Goal: Task Accomplishment & Management: Use online tool/utility

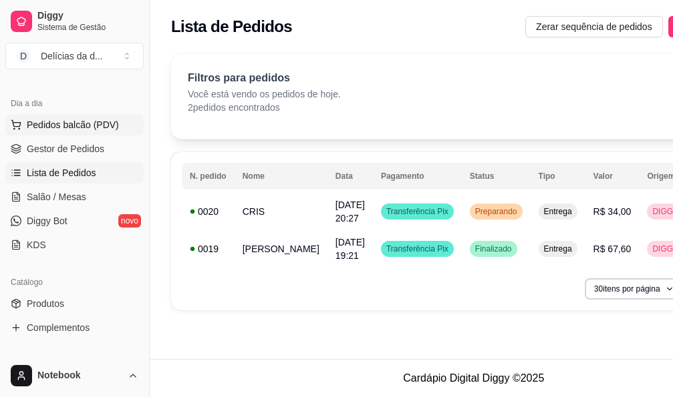
click at [48, 126] on span "Pedidos balcão (PDV)" at bounding box center [73, 124] width 92 height 13
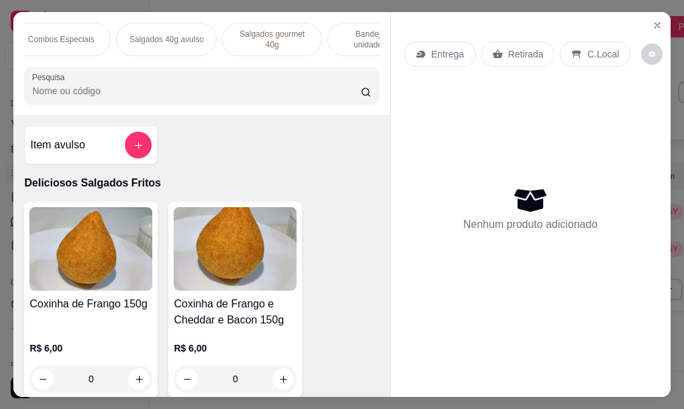
scroll to position [0, 130]
click at [79, 37] on div "Combos Especiais" at bounding box center [50, 39] width 100 height 33
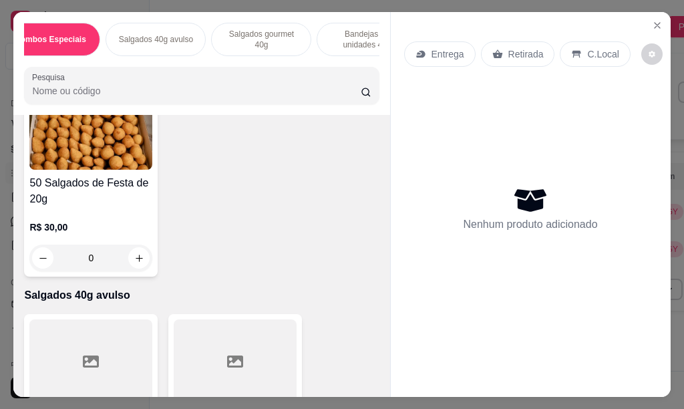
scroll to position [0, 0]
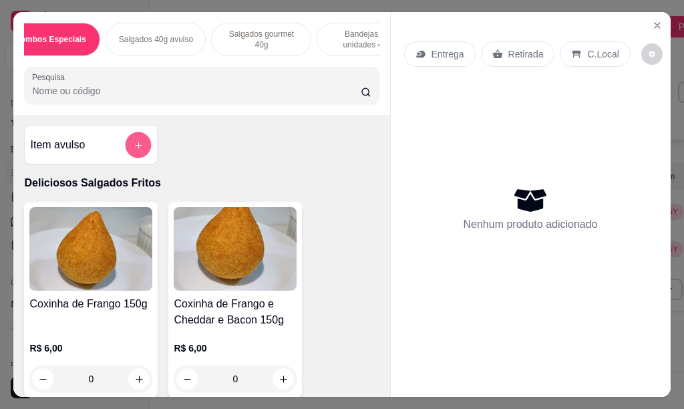
click at [136, 148] on icon "add-separate-item" at bounding box center [139, 145] width 10 height 10
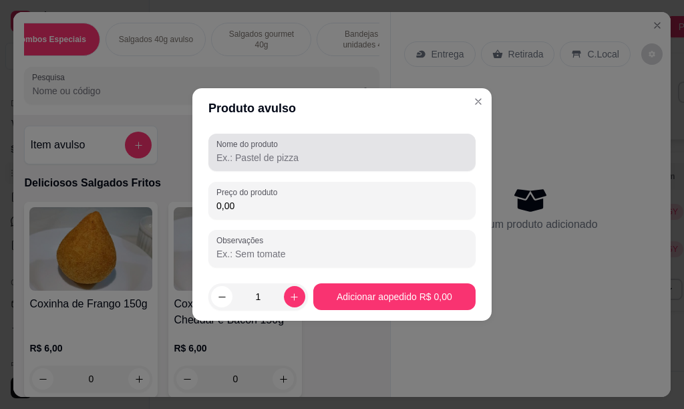
click at [274, 158] on input "Nome do produto" at bounding box center [341, 157] width 251 height 13
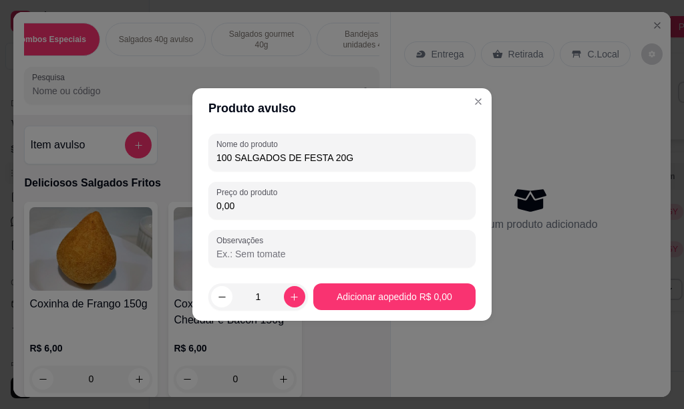
type input "100 SALGADOS DE FESTA 20G"
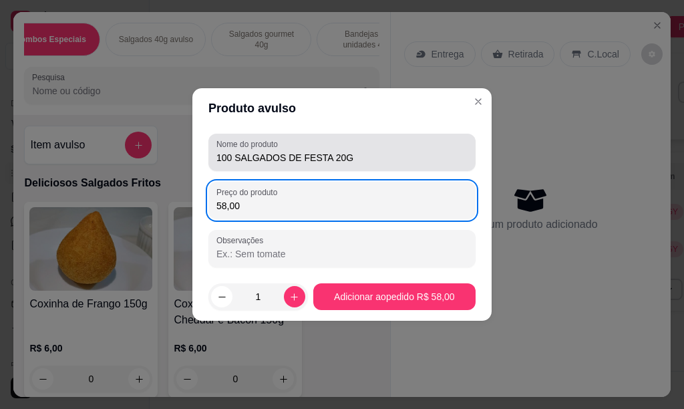
type input "58,00"
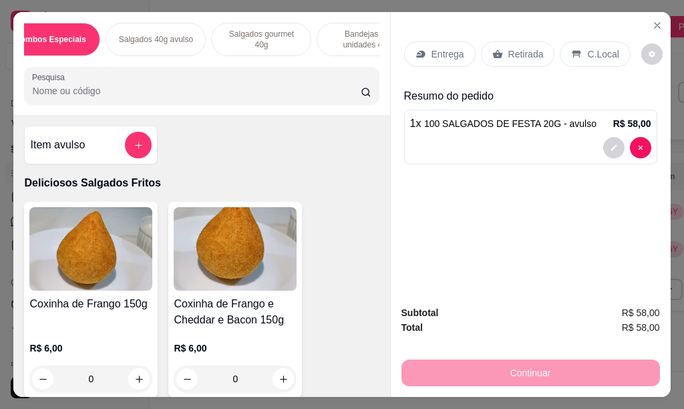
click at [517, 49] on p "Retirada" at bounding box center [525, 53] width 35 height 13
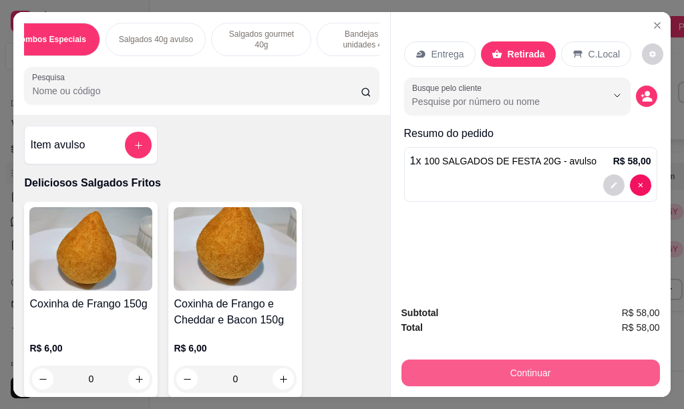
click at [489, 368] on button "Continuar" at bounding box center [530, 372] width 258 height 27
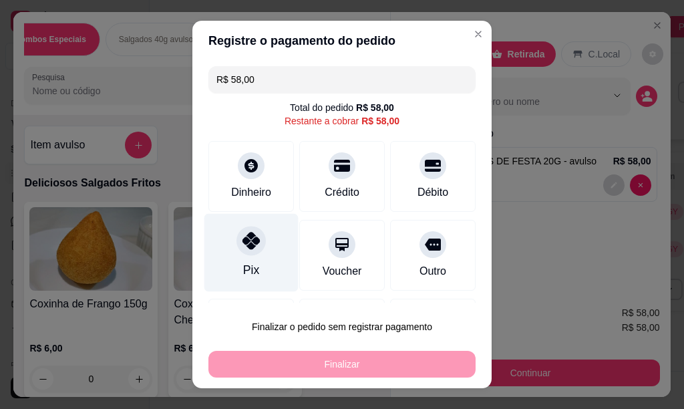
click at [244, 247] on icon at bounding box center [250, 240] width 17 height 17
type input "R$ 0,00"
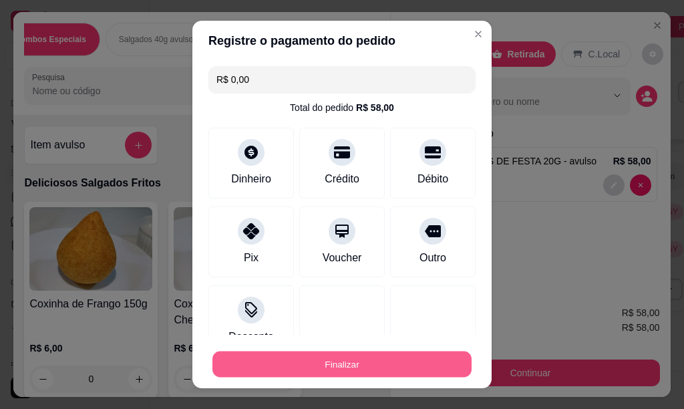
click at [314, 363] on button "Finalizar" at bounding box center [341, 364] width 259 height 26
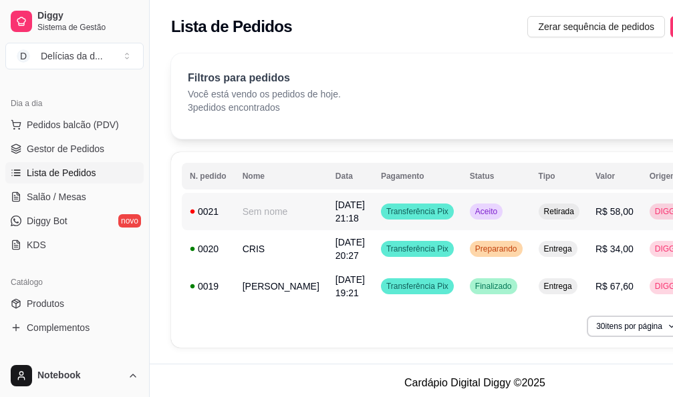
click at [255, 208] on td "Sem nome" at bounding box center [280, 211] width 93 height 37
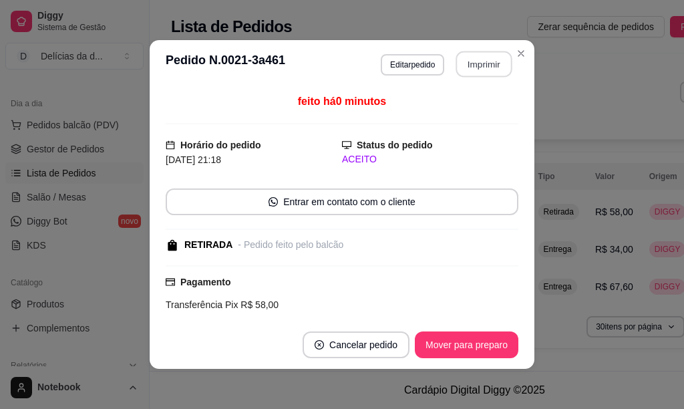
click at [476, 70] on button "Imprimir" at bounding box center [484, 64] width 56 height 26
click at [476, 67] on button "Imprimir" at bounding box center [484, 64] width 56 height 26
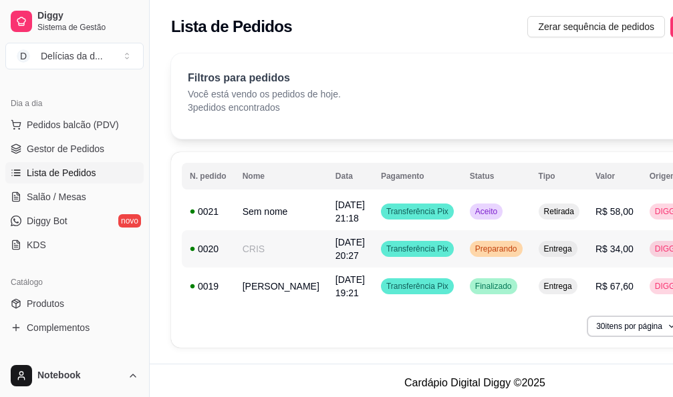
click at [259, 249] on td "CRIS" at bounding box center [280, 248] width 93 height 37
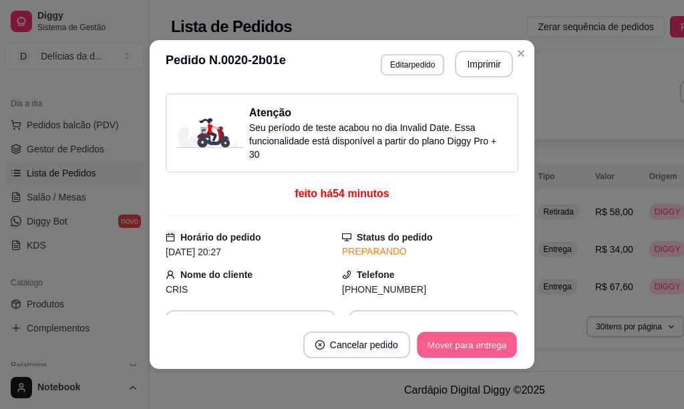
click at [453, 338] on button "Mover para entrega" at bounding box center [467, 345] width 100 height 26
click at [462, 346] on button "Mover para finalizado" at bounding box center [463, 345] width 108 height 26
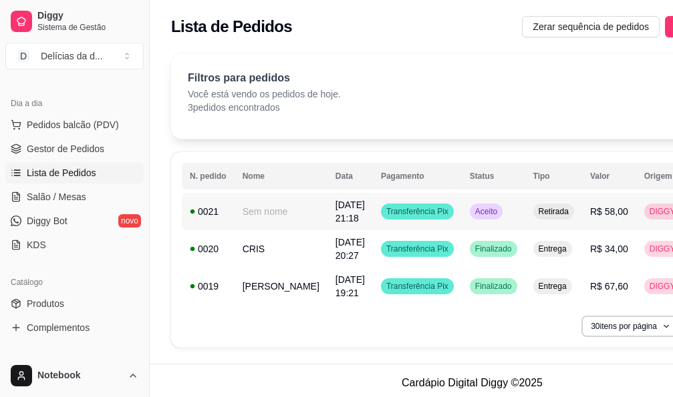
click at [335, 212] on span "[DATE] 21:18" at bounding box center [349, 212] width 29 height 24
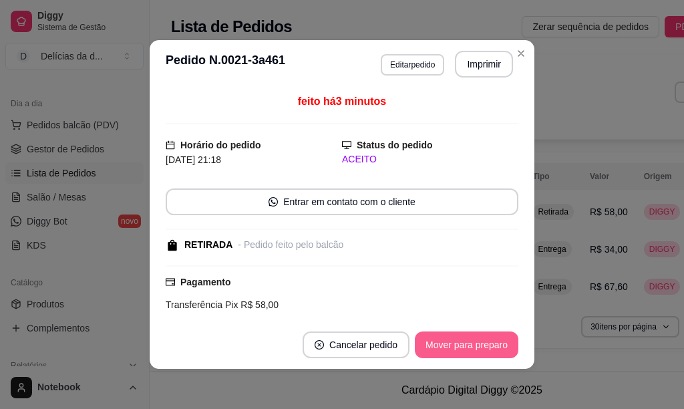
click at [449, 343] on button "Mover para preparo" at bounding box center [467, 344] width 104 height 27
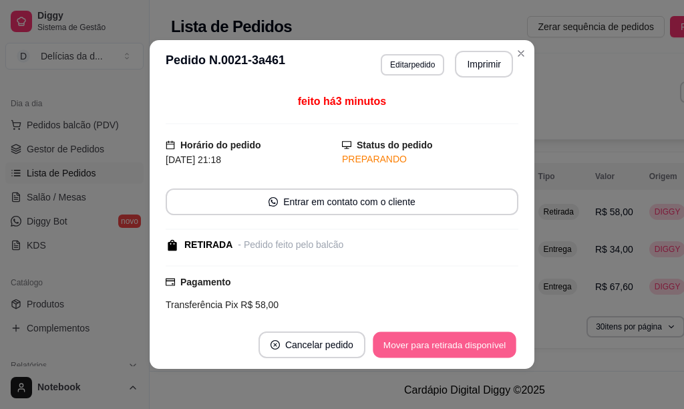
click at [468, 344] on button "Mover para retirada disponível" at bounding box center [444, 345] width 143 height 26
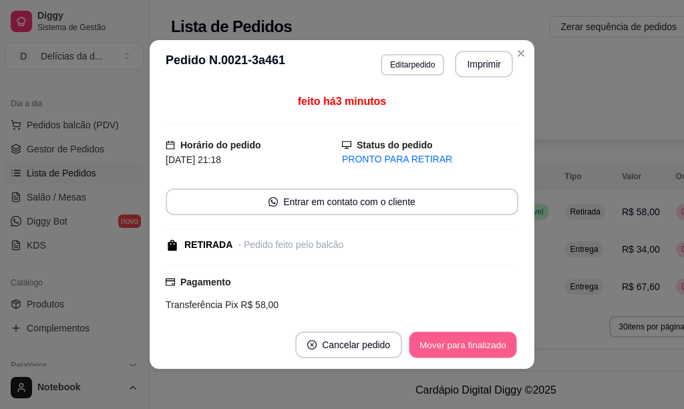
click at [472, 350] on button "Mover para finalizado" at bounding box center [463, 345] width 108 height 26
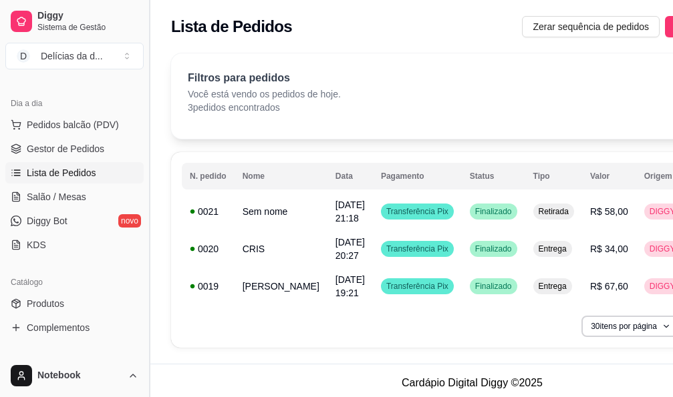
click at [146, 361] on button "Toggle Sidebar" at bounding box center [149, 198] width 11 height 397
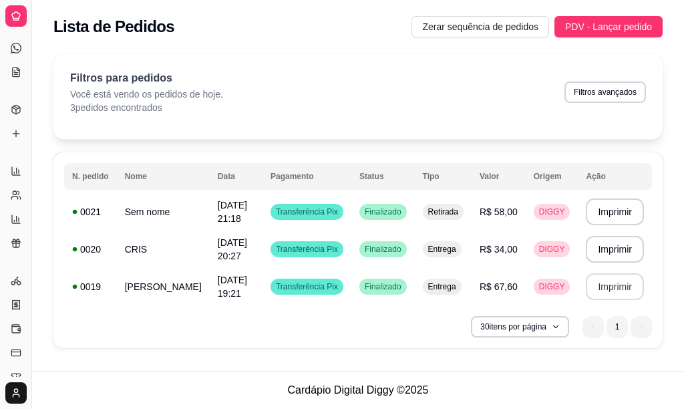
scroll to position [37, 0]
click at [29, 240] on button "Toggle Sidebar" at bounding box center [31, 204] width 11 height 409
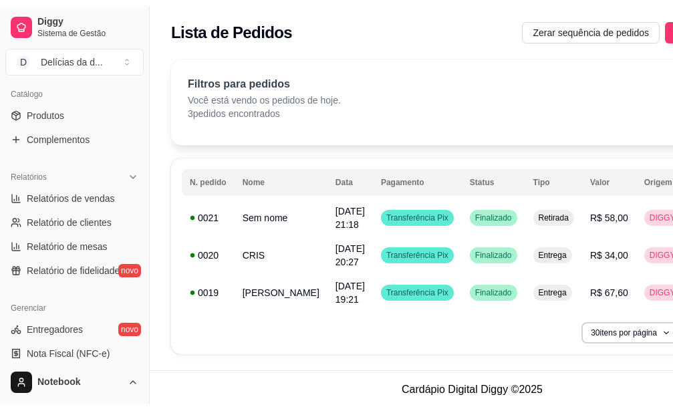
scroll to position [333, 0]
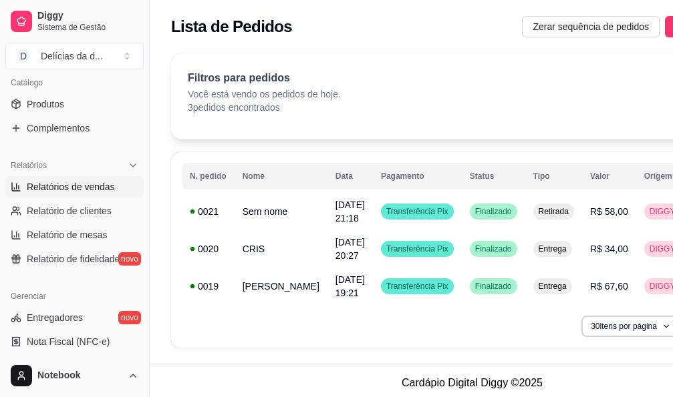
click at [100, 187] on span "Relatórios de vendas" at bounding box center [71, 186] width 88 height 13
select select "ALL"
select select "0"
